Goal: Contribute content: Contribute content

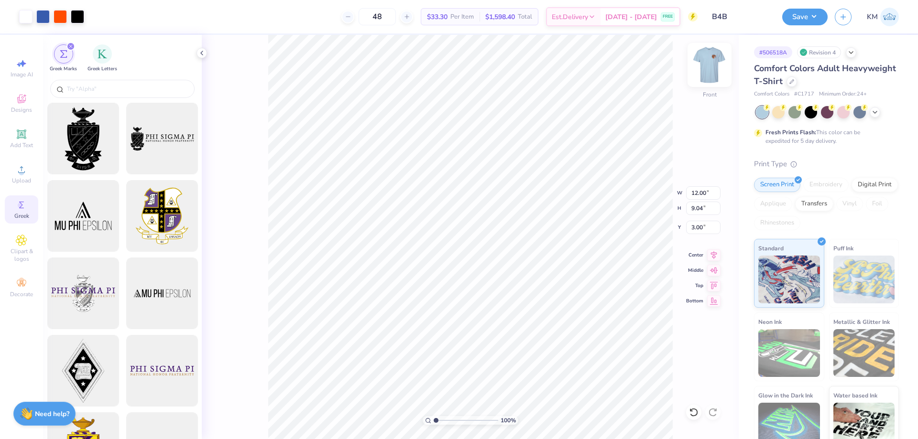
click at [700, 60] on img at bounding box center [709, 65] width 38 height 38
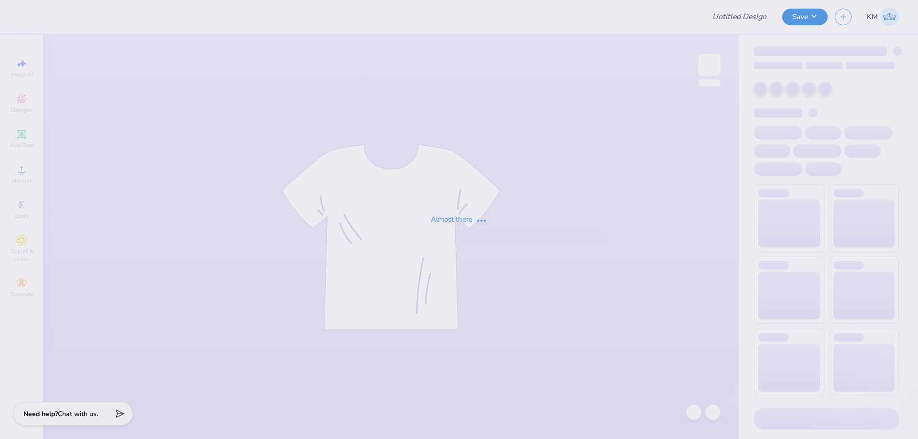
type input "B4B"
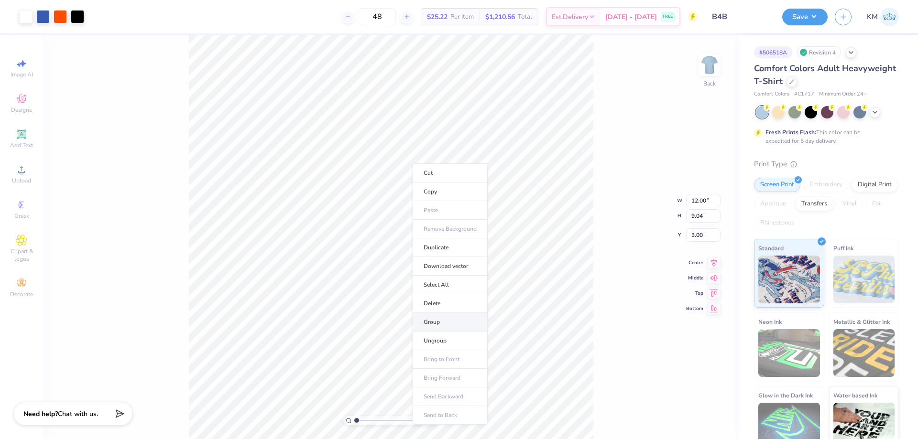
click at [445, 327] on li "Group" at bounding box center [450, 322] width 75 height 19
click at [409, 198] on li "Copy" at bounding box center [431, 201] width 75 height 19
click at [706, 67] on img at bounding box center [709, 65] width 38 height 38
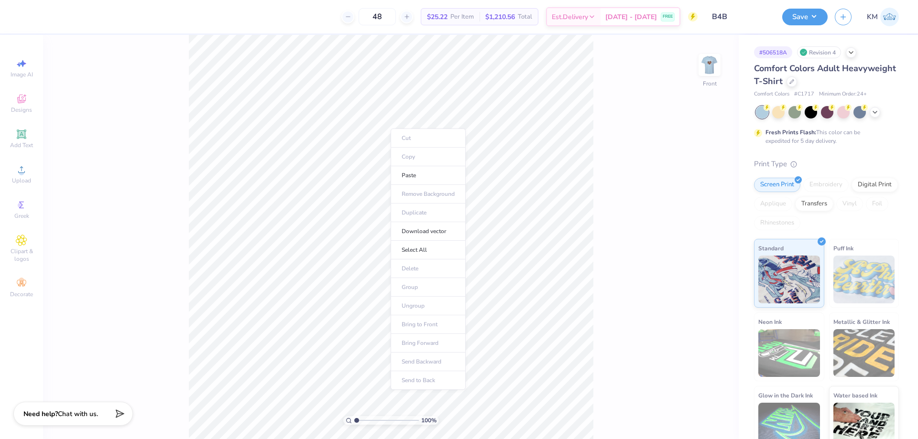
click at [425, 174] on li "Paste" at bounding box center [428, 175] width 75 height 19
click at [690, 190] on input "12.20" at bounding box center [703, 192] width 34 height 13
type input "12.00"
type input "9.04"
click at [702, 229] on input "1.03" at bounding box center [703, 227] width 34 height 13
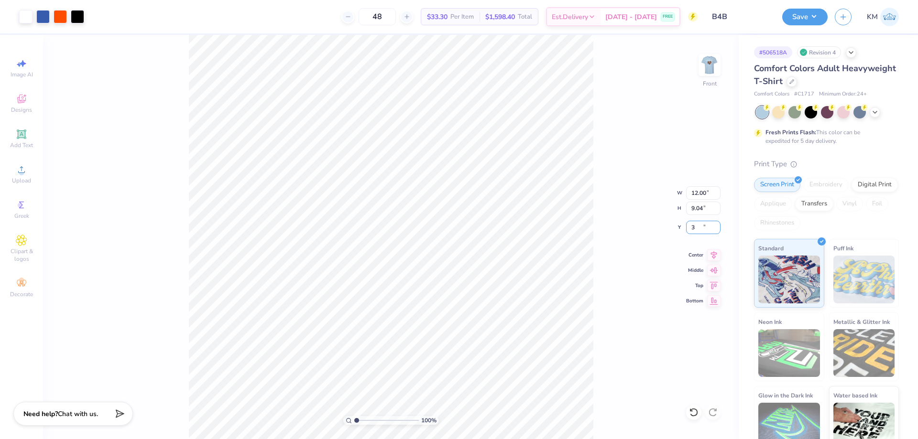
type input "3.00"
click at [716, 61] on img at bounding box center [709, 65] width 38 height 38
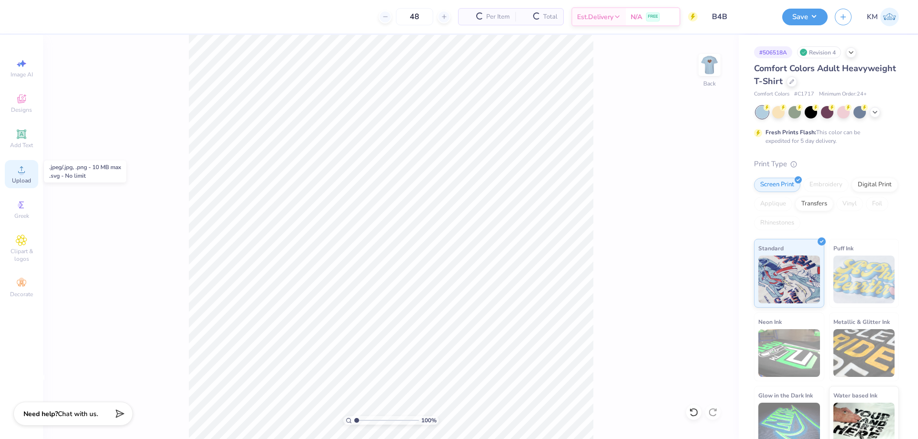
click at [24, 169] on icon at bounding box center [21, 169] width 11 height 11
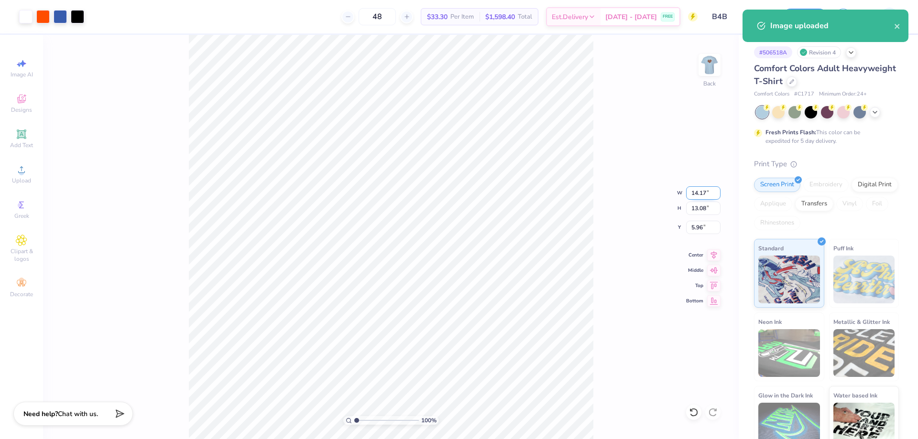
click at [698, 193] on input "14.17" at bounding box center [703, 192] width 34 height 13
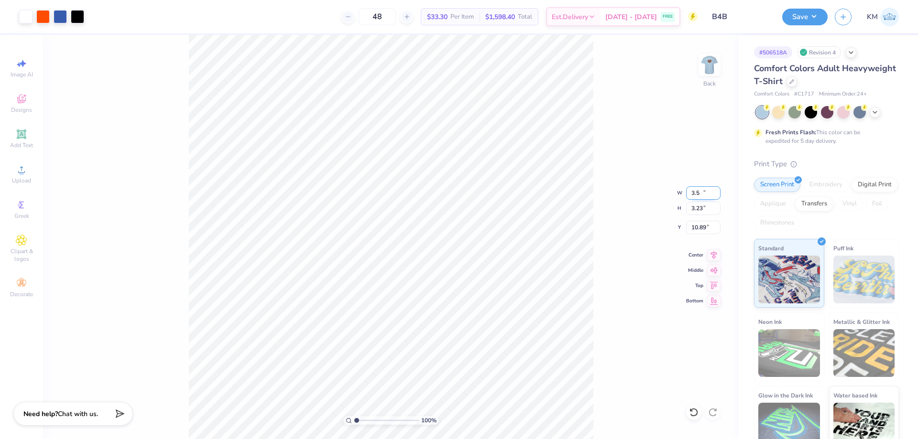
type input "3.50"
type input "3.23"
click at [700, 223] on input "10.89" at bounding box center [703, 227] width 34 height 13
type input "3.00"
click at [803, 9] on button "Save" at bounding box center [804, 15] width 45 height 17
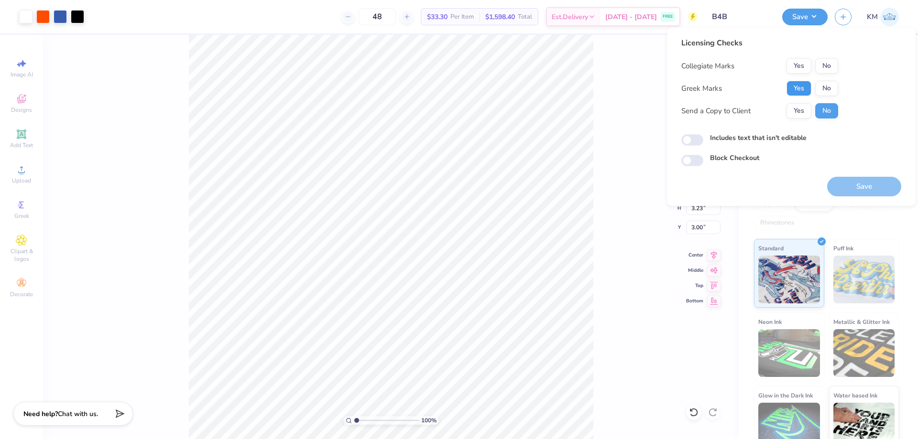
click at [798, 86] on button "Yes" at bounding box center [799, 88] width 25 height 15
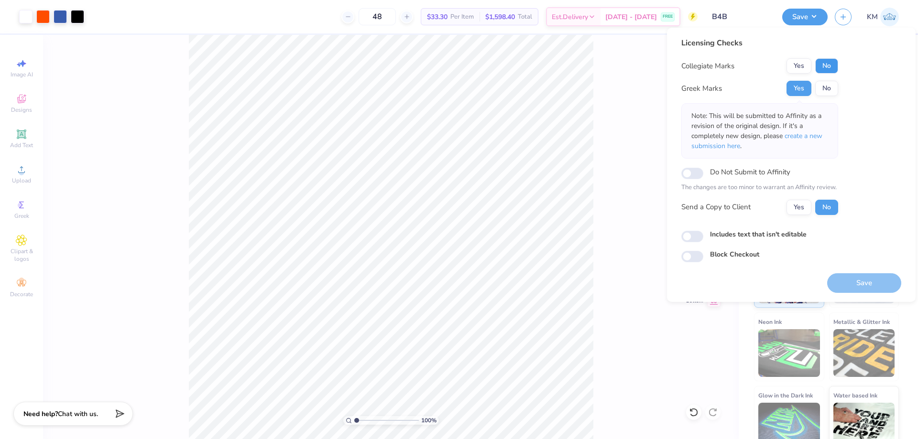
click at [824, 66] on button "No" at bounding box center [826, 65] width 23 height 15
click at [793, 207] on button "Yes" at bounding box center [799, 207] width 25 height 15
click at [849, 278] on button "Save" at bounding box center [864, 283] width 74 height 20
